Goal: Task Accomplishment & Management: Complete application form

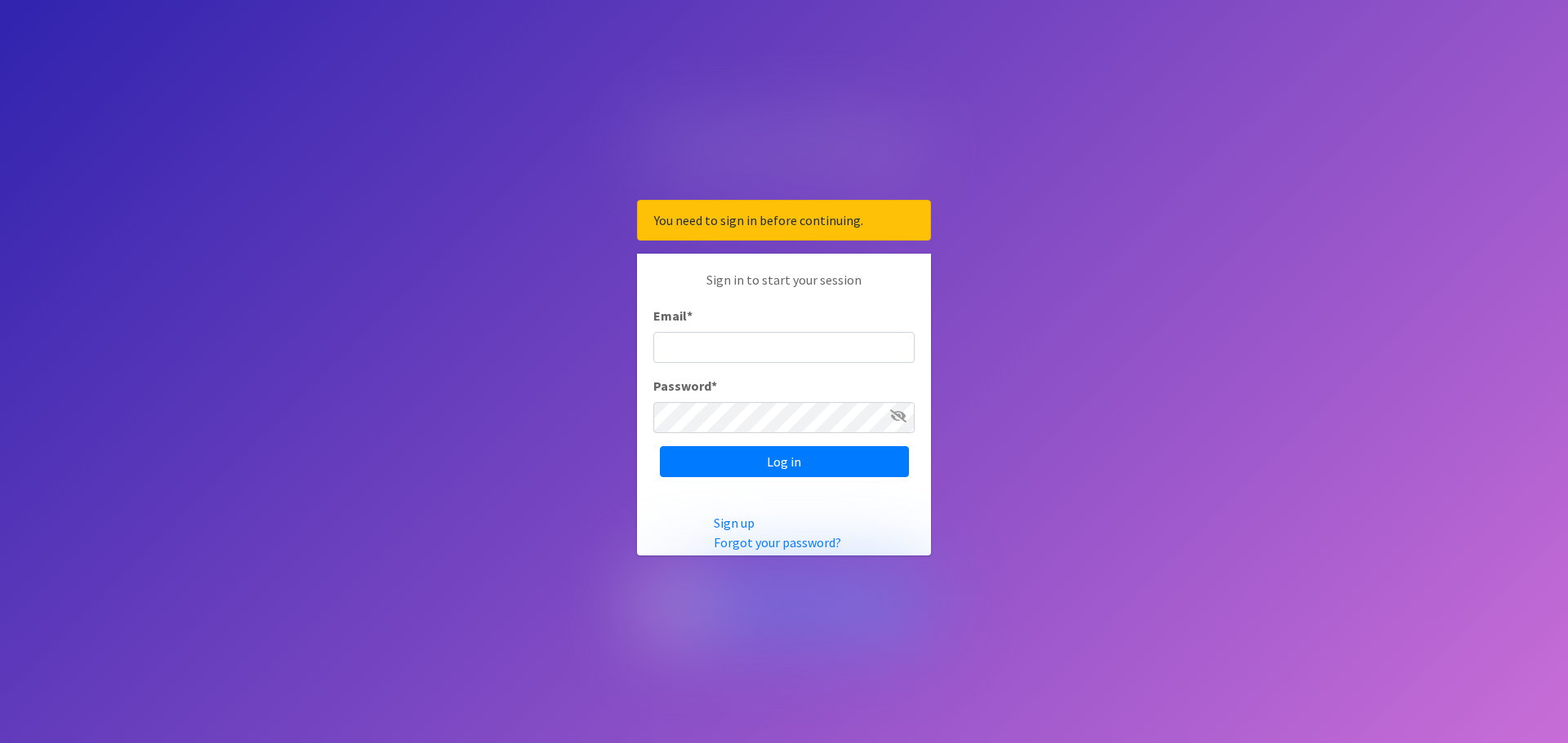
click at [734, 346] on input "Email *" at bounding box center [783, 348] width 262 height 31
type input "[EMAIL_ADDRESS][DOMAIN_NAME]"
click at [660, 446] on input "Log in" at bounding box center [784, 462] width 249 height 31
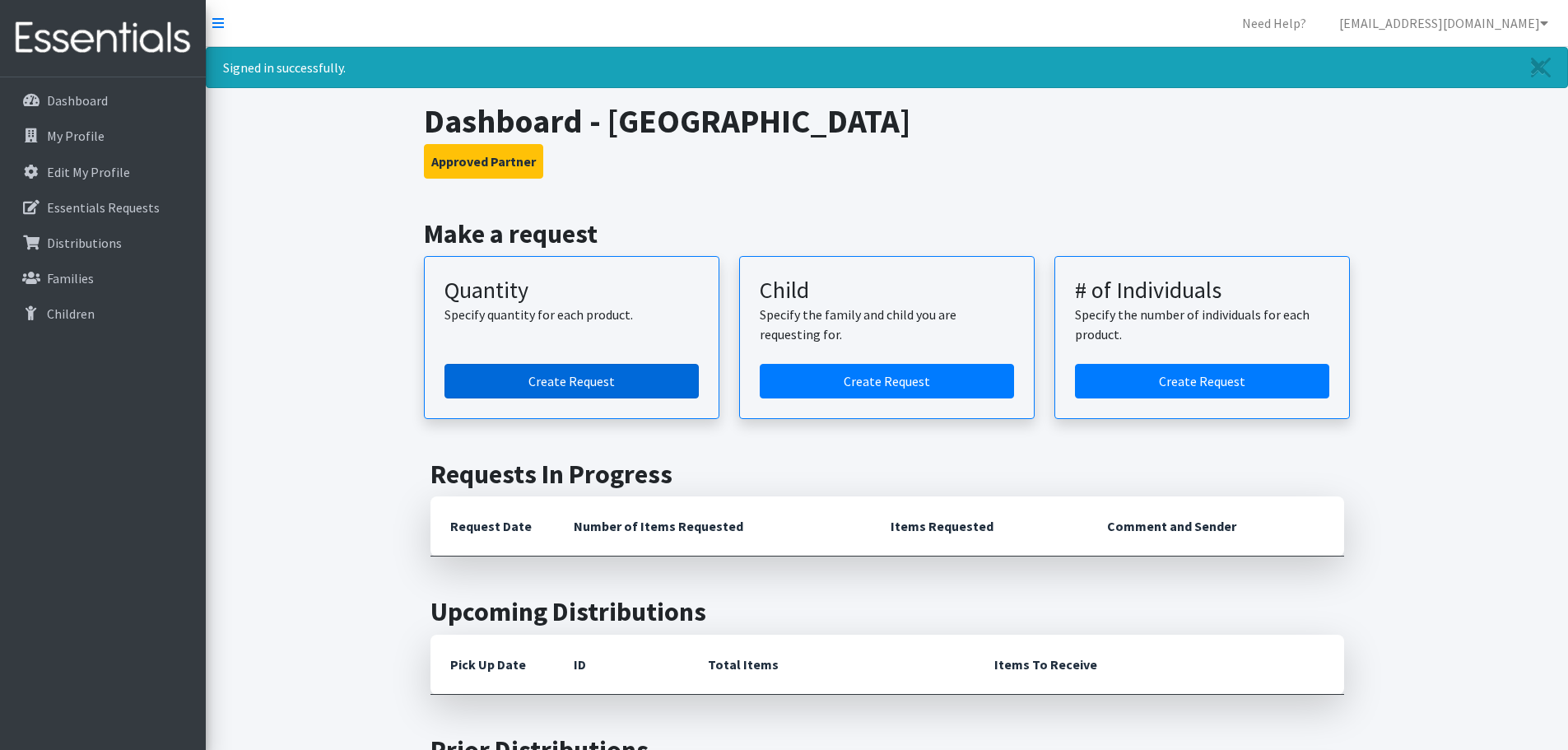
click at [570, 383] on link "Create Request" at bounding box center [572, 382] width 254 height 35
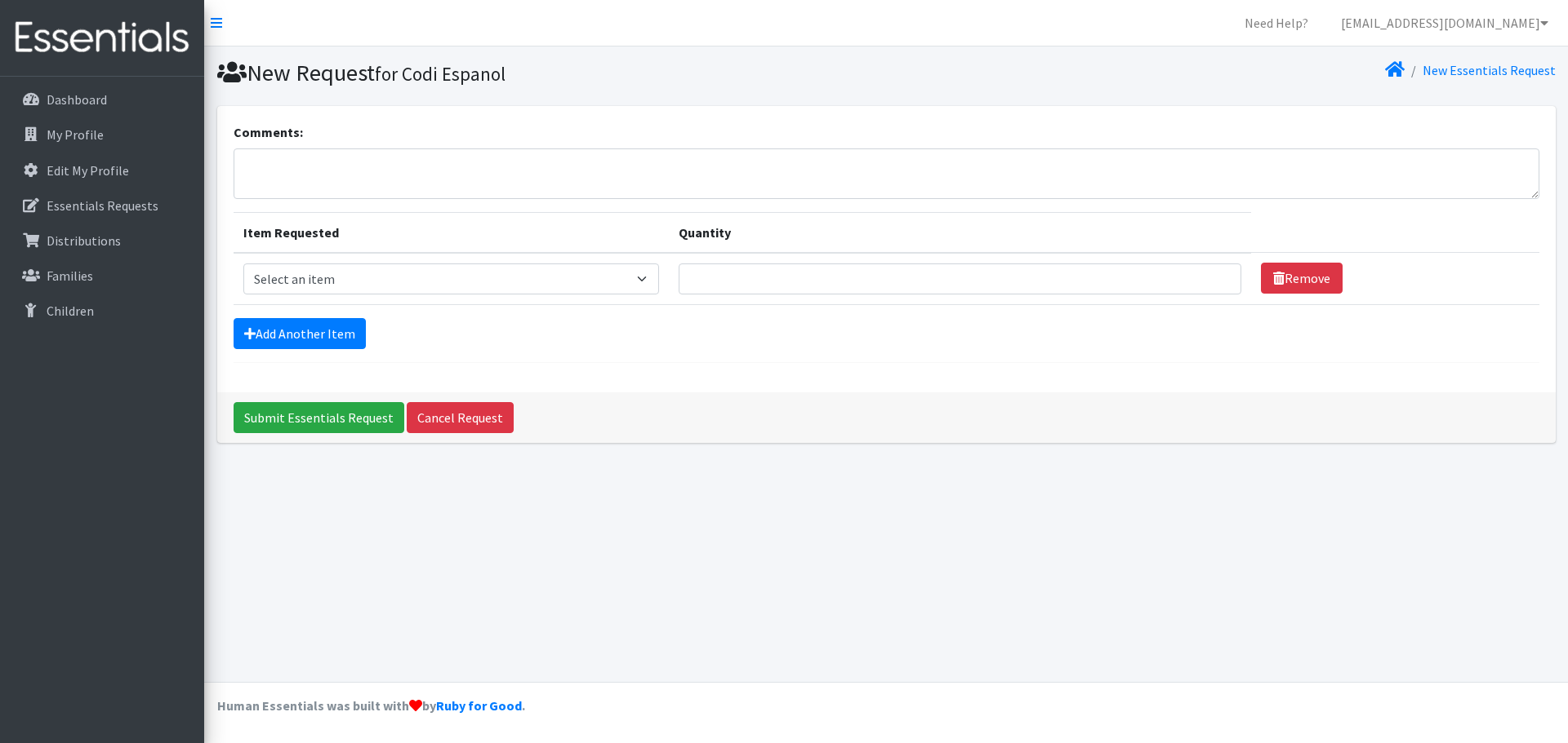
click at [452, 261] on td "Item Requested Select an item Adult Period Pack Student Period Pack" at bounding box center [451, 279] width 436 height 53
click at [439, 277] on select "Select an item Adult Period Pack Student Period Pack" at bounding box center [452, 279] width 416 height 31
select select "7757"
click at [243, 263] on select "Select an item Adult Period Pack Student Period Pack" at bounding box center [452, 279] width 416 height 31
click at [831, 278] on input "Quantity" at bounding box center [960, 279] width 563 height 31
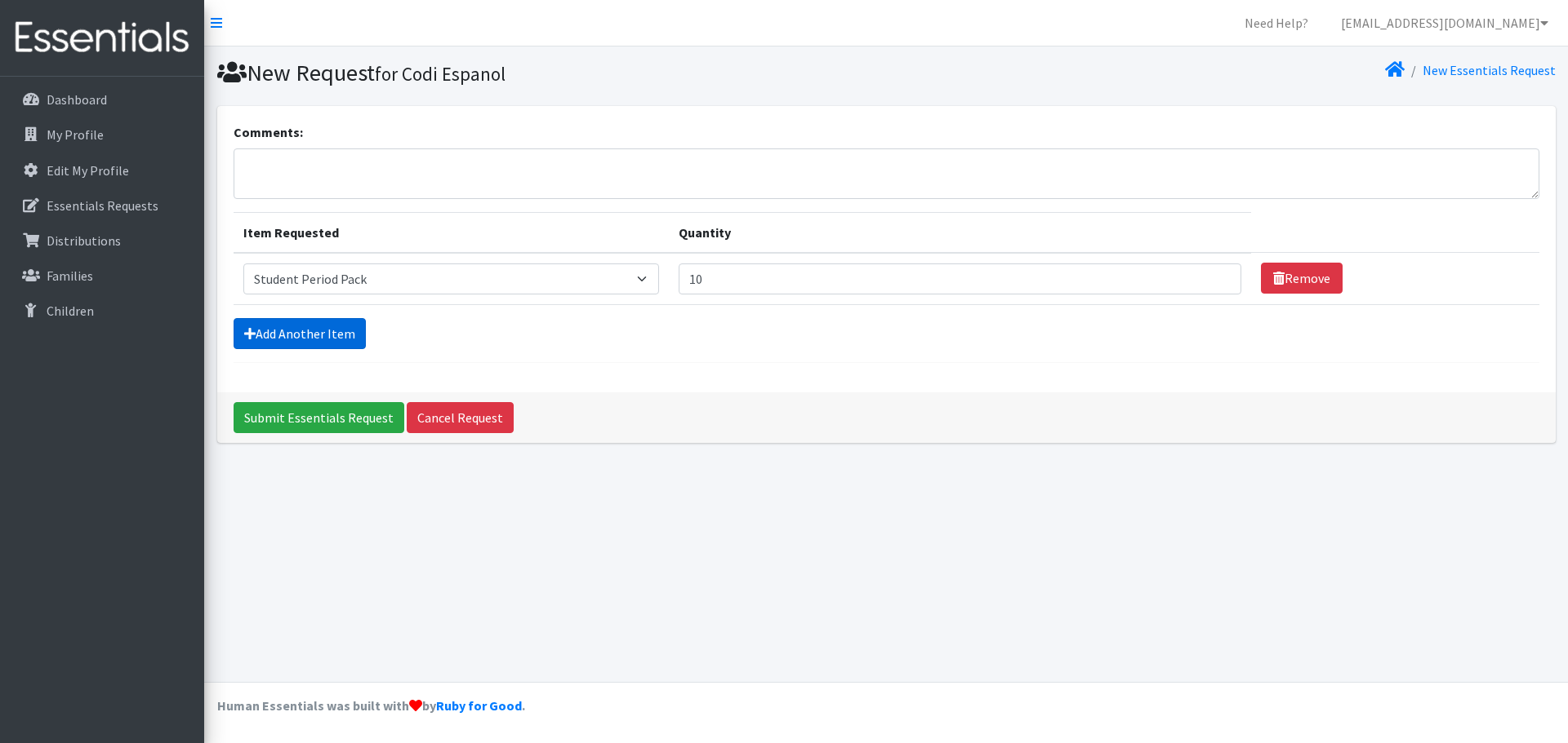
click at [324, 346] on link "Add Another Item" at bounding box center [299, 334] width 132 height 31
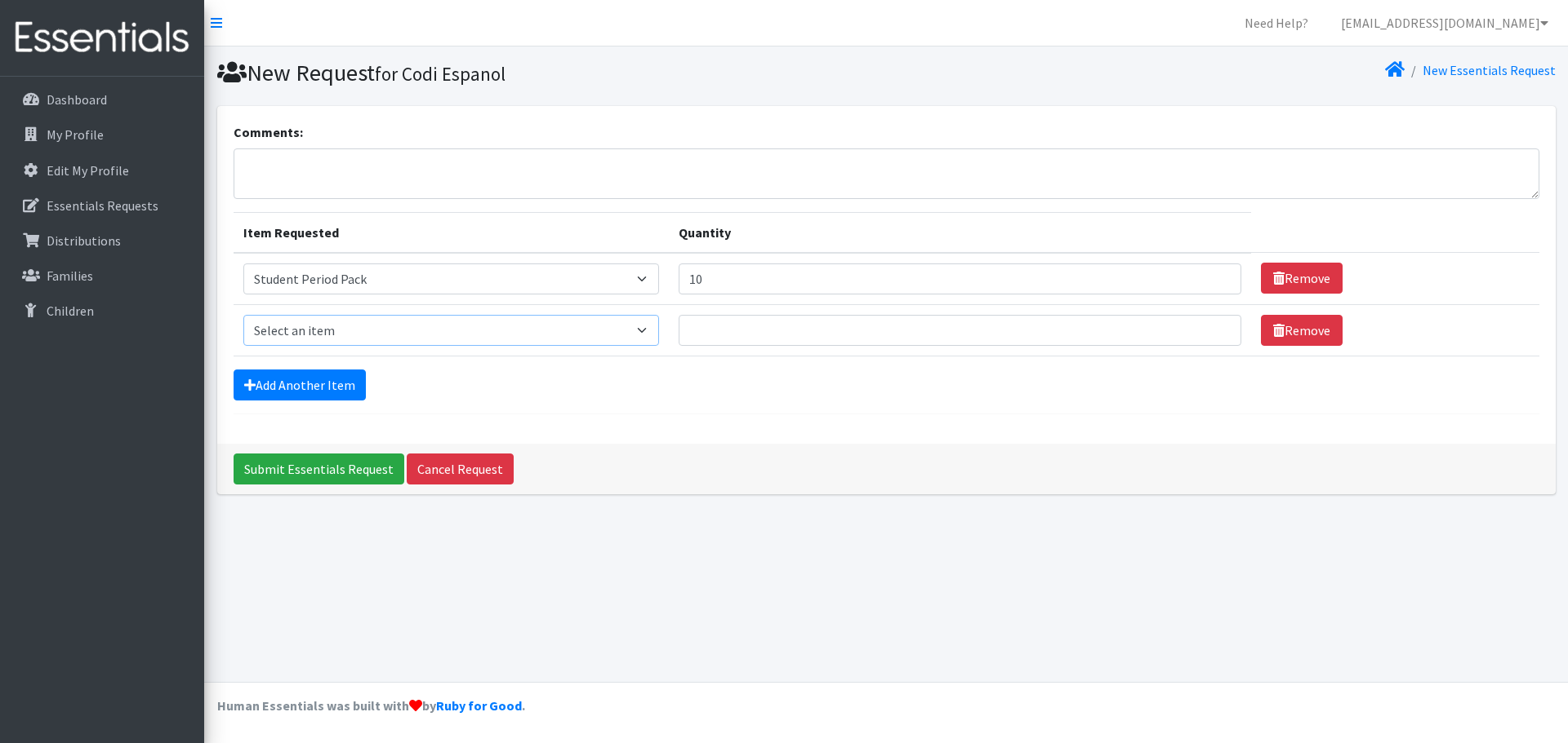
click at [328, 328] on select "Select an item Adult Period Pack Student Period Pack" at bounding box center [452, 331] width 416 height 31
click at [806, 272] on input "10" at bounding box center [960, 279] width 563 height 31
drag, startPoint x: 806, startPoint y: 272, endPoint x: 635, endPoint y: 277, distance: 171.1
click at [635, 277] on tr "Item Requested Select an item Adult Period Pack Student Period Pack Quantity 10…" at bounding box center [886, 279] width 1306 height 53
type input "20"
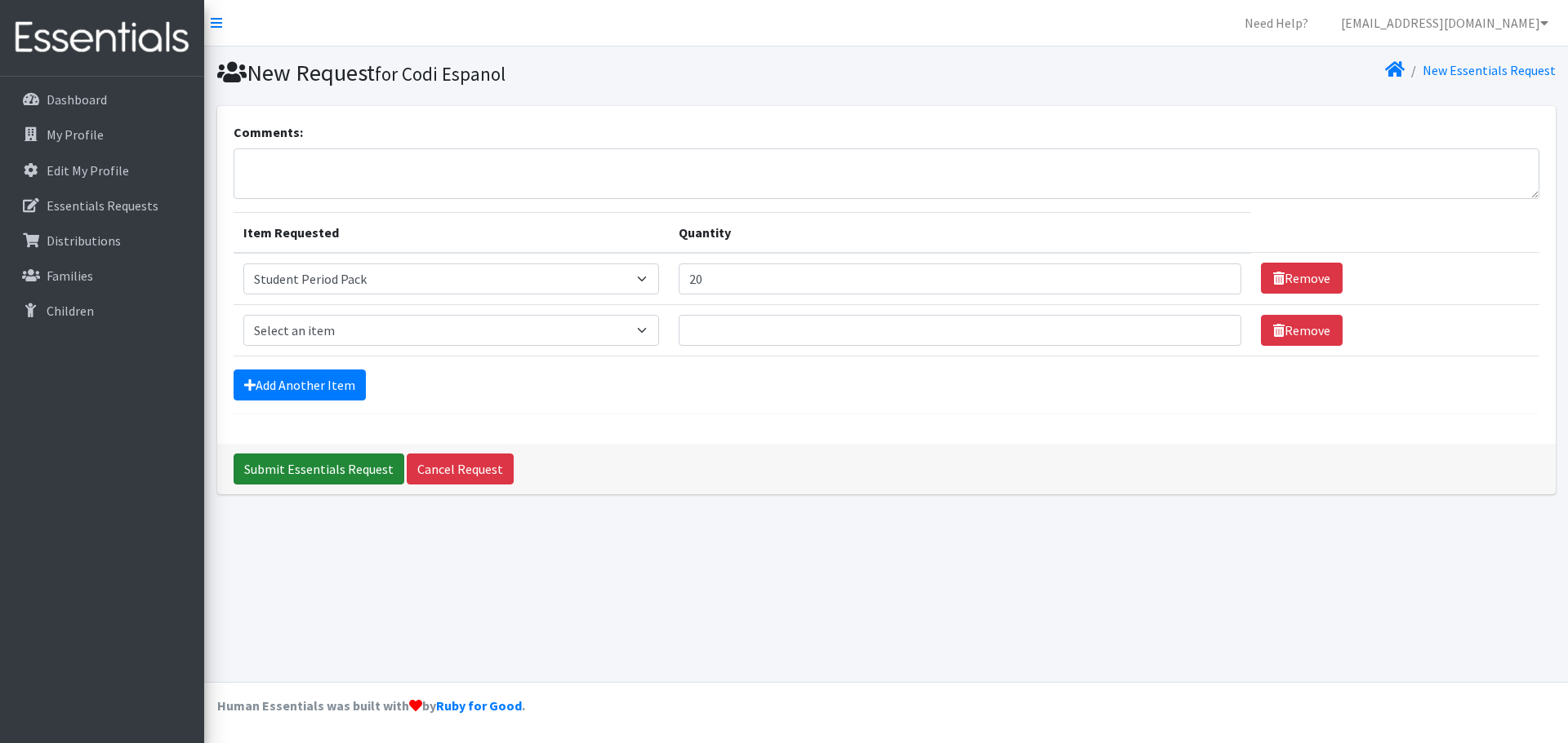
click at [307, 466] on input "Submit Essentials Request" at bounding box center [319, 469] width 171 height 31
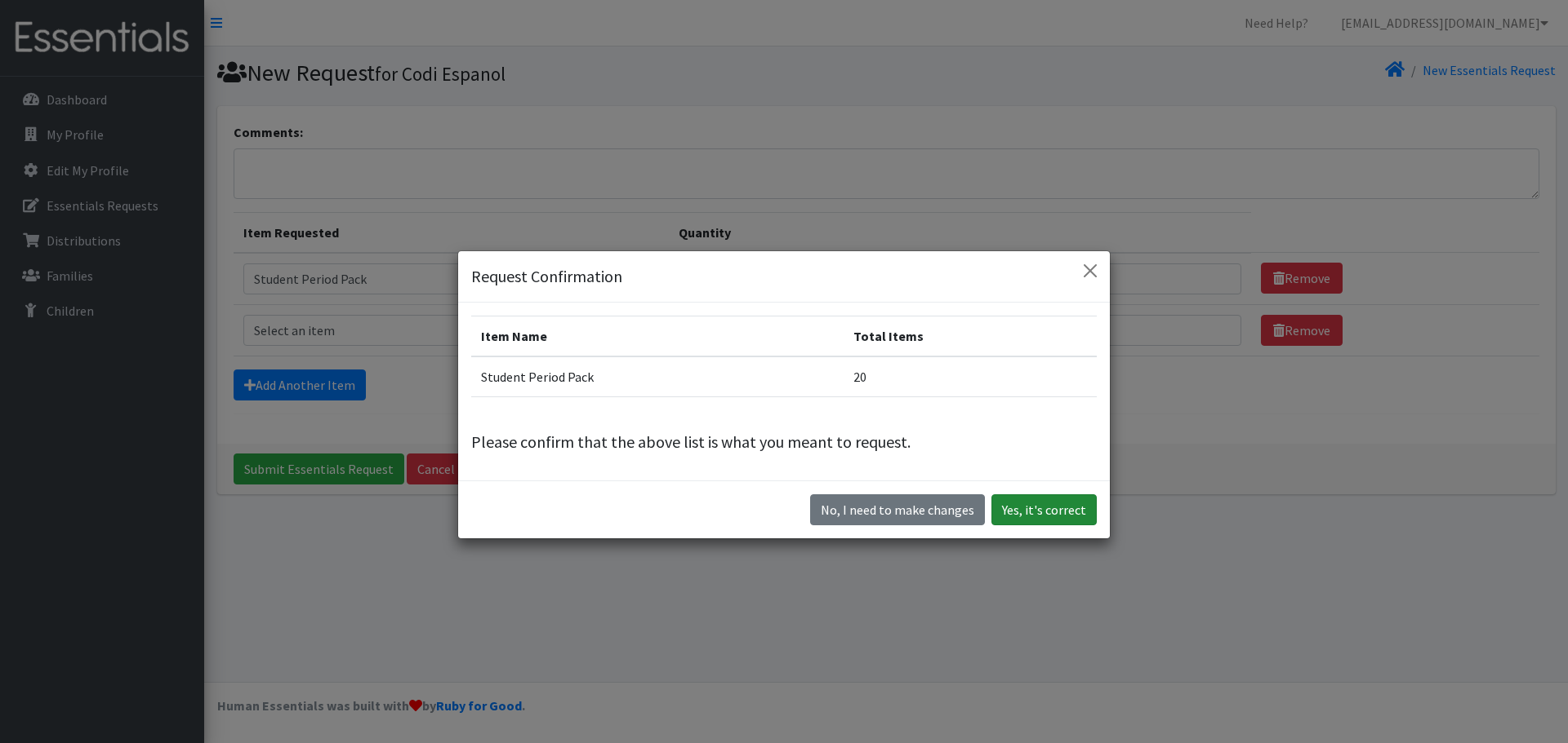
click at [1058, 506] on button "Yes, it's correct" at bounding box center [1044, 510] width 105 height 31
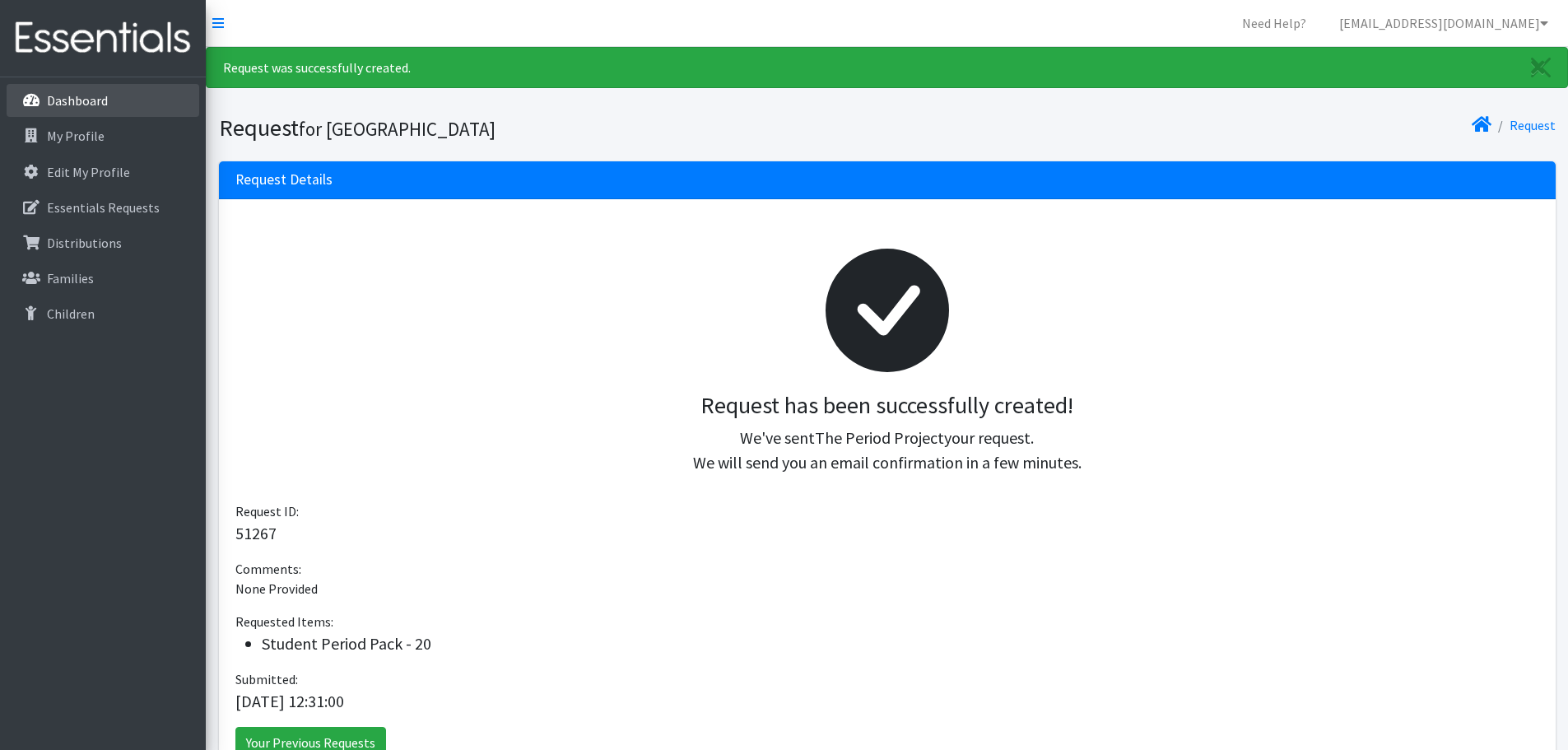
click at [86, 102] on p "Dashboard" at bounding box center [77, 100] width 61 height 17
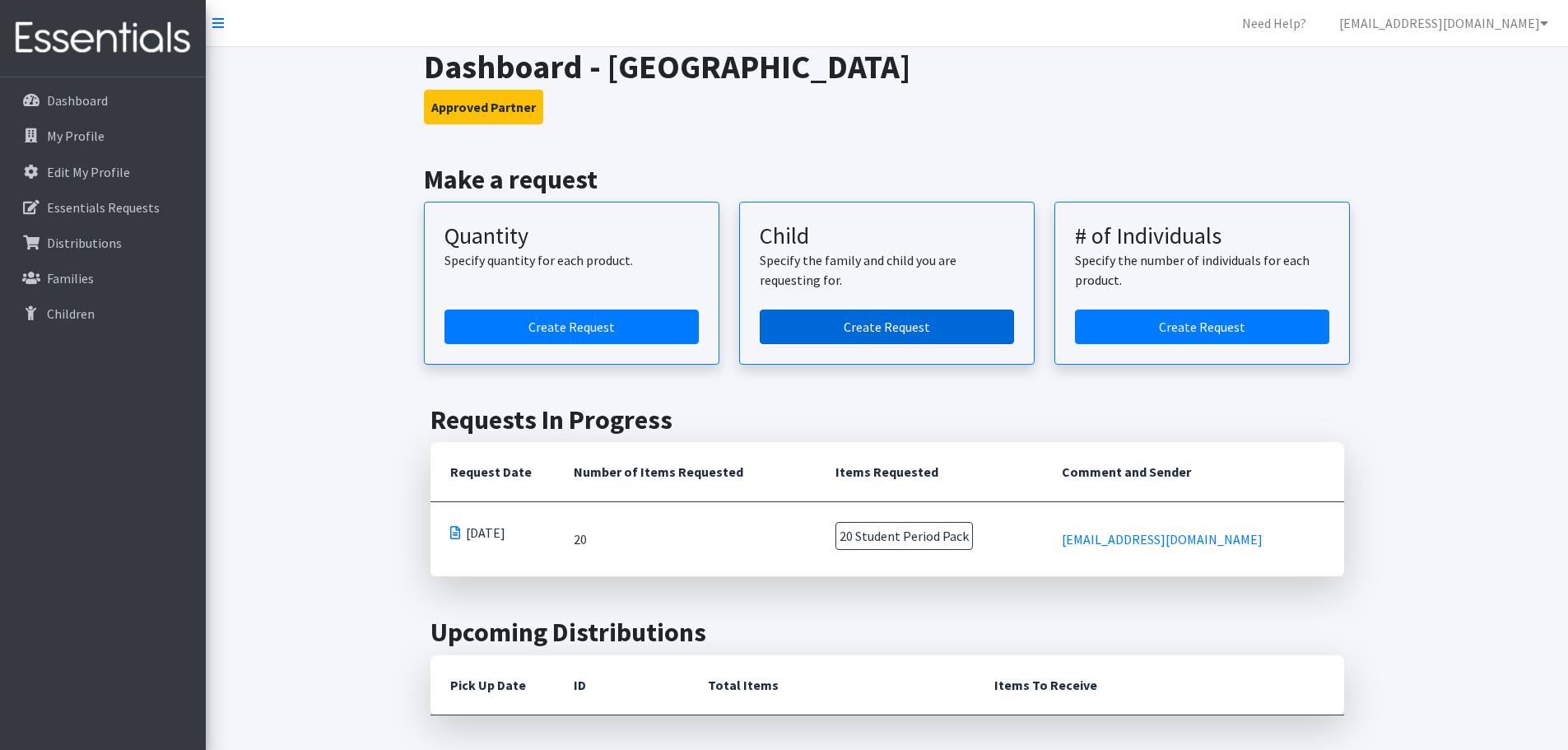
click at [865, 330] on link "Create Request" at bounding box center [887, 328] width 254 height 35
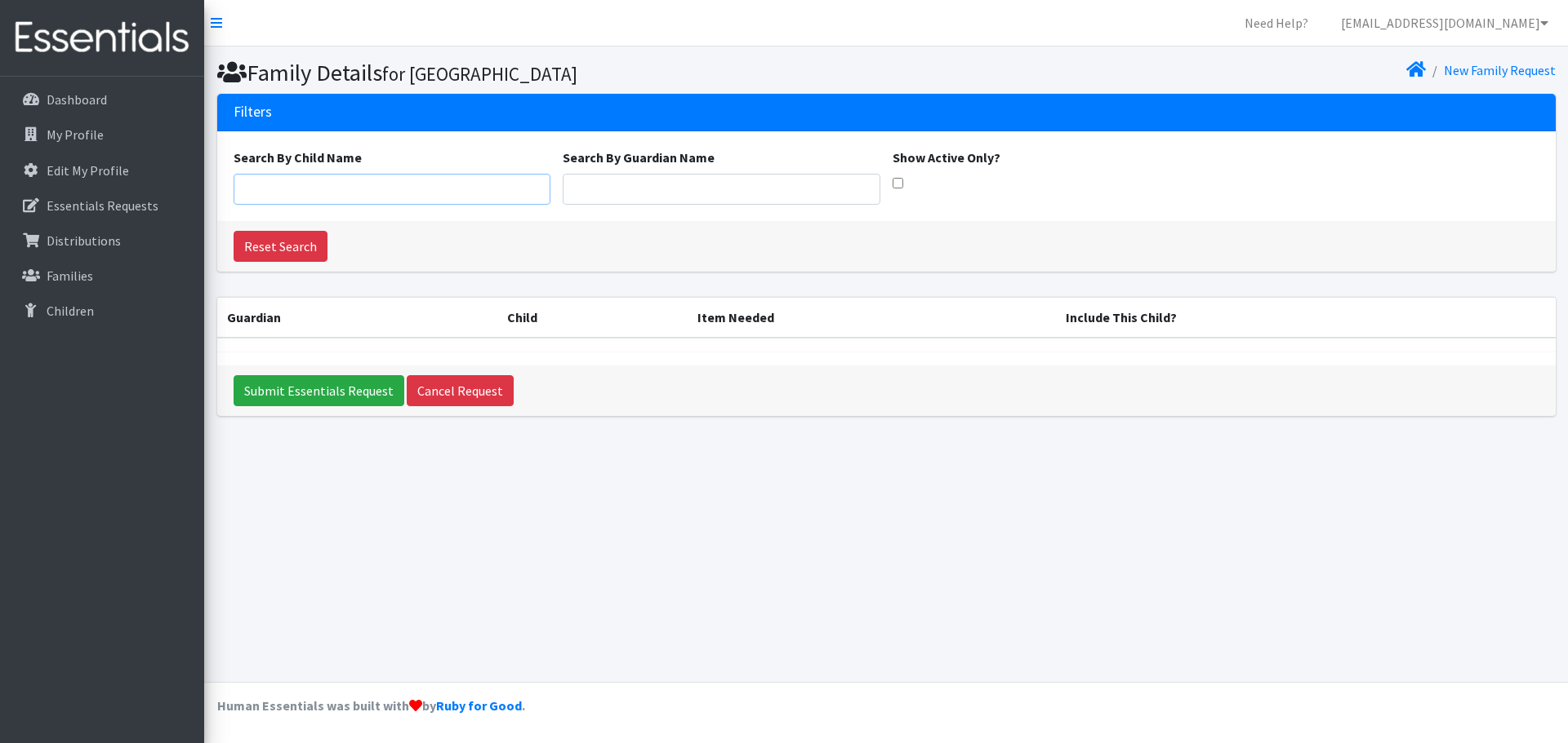
click at [271, 187] on input "Search By Child Name" at bounding box center [392, 189] width 318 height 31
click at [769, 193] on input "Search By Guardian Name" at bounding box center [722, 189] width 318 height 31
click at [349, 177] on input "Search By Child Name" at bounding box center [392, 189] width 318 height 31
click at [86, 97] on p "Dashboard" at bounding box center [77, 99] width 60 height 16
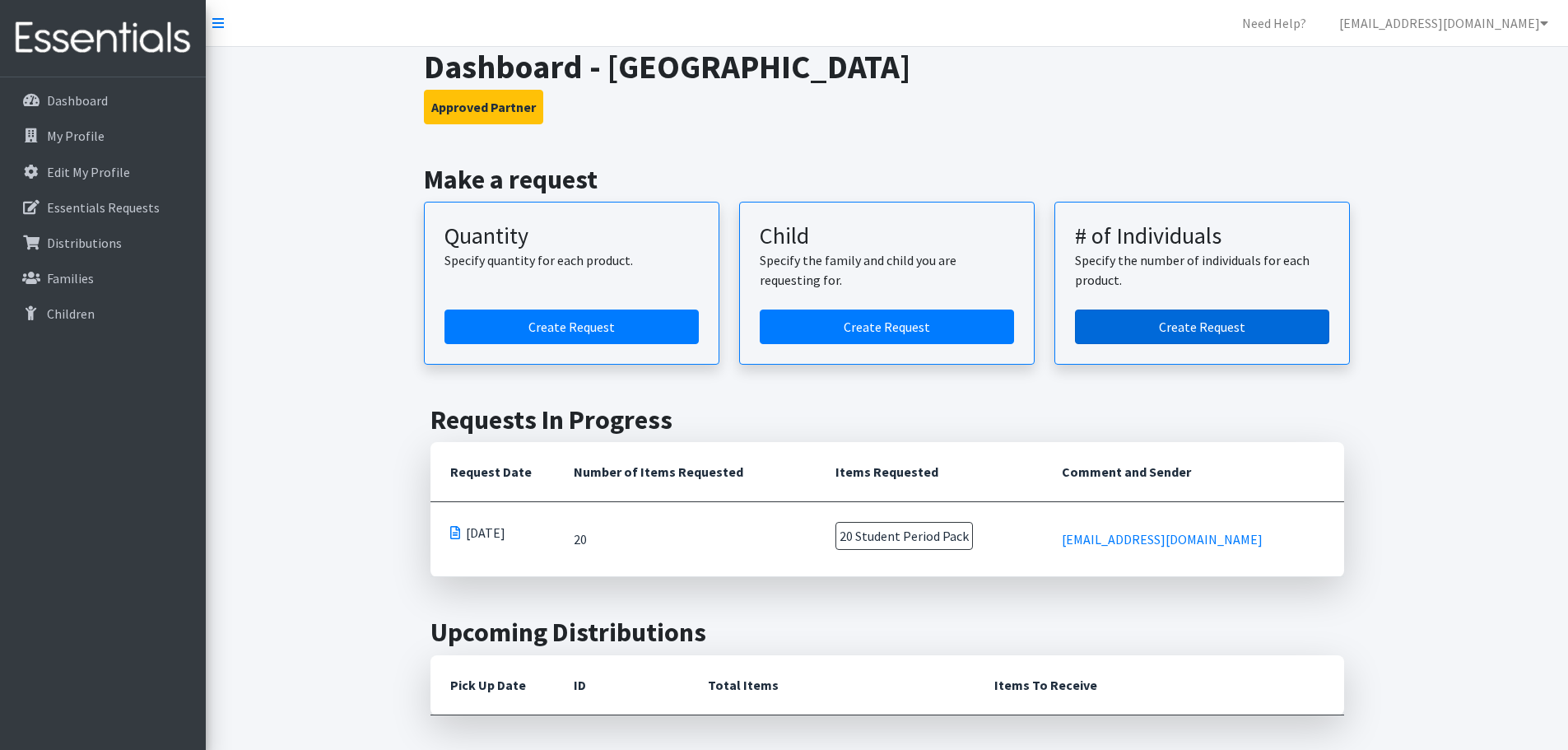
click at [1177, 325] on link "Create Request" at bounding box center [1202, 328] width 254 height 35
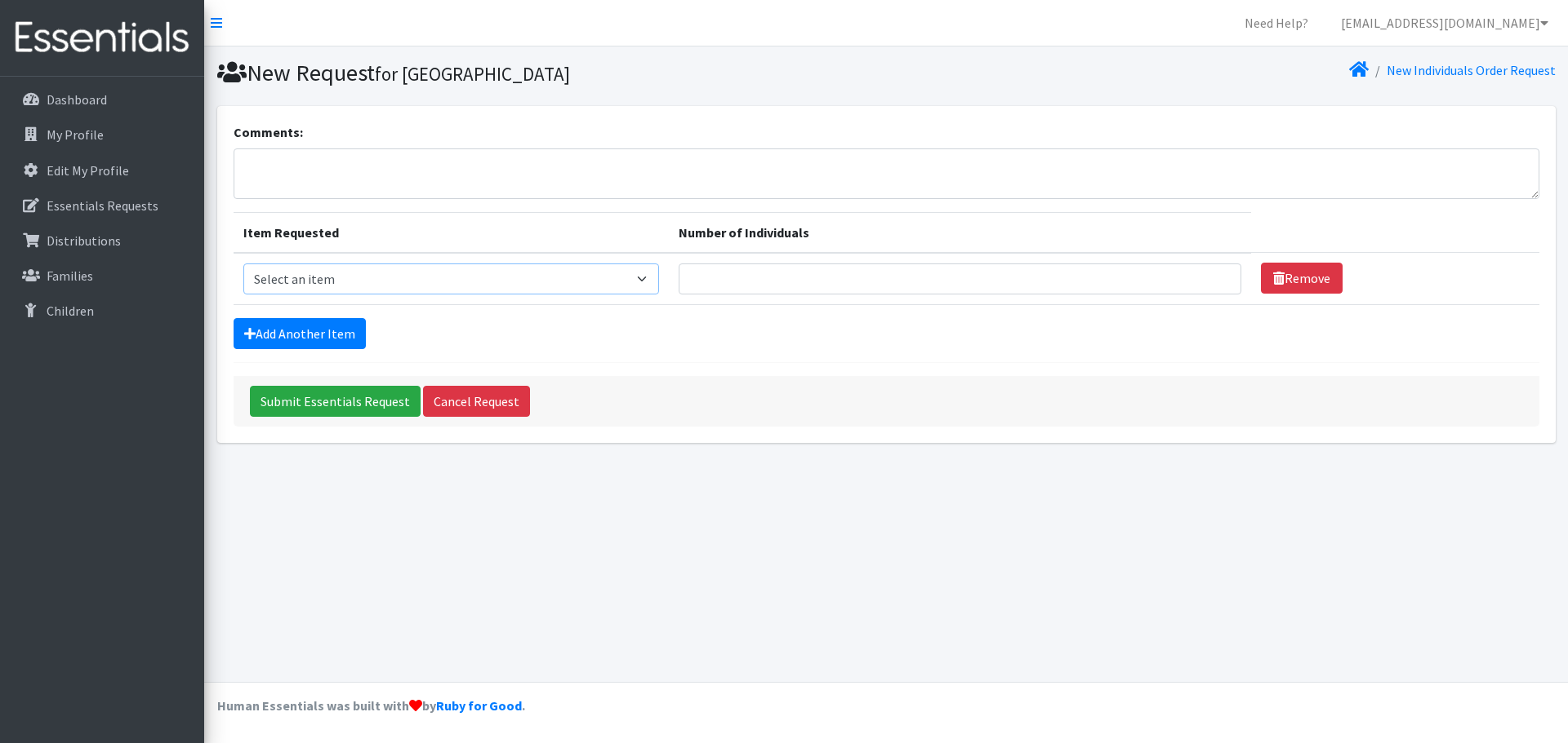
click at [576, 278] on select "Select an item Adult Period Pack Student Period Pack" at bounding box center [452, 279] width 416 height 31
click at [572, 274] on select "Select an item Adult Period Pack Student Period Pack" at bounding box center [452, 279] width 416 height 31
click at [52, 101] on p "Dashboard" at bounding box center [77, 99] width 60 height 16
